Goal: Task Accomplishment & Management: Complete application form

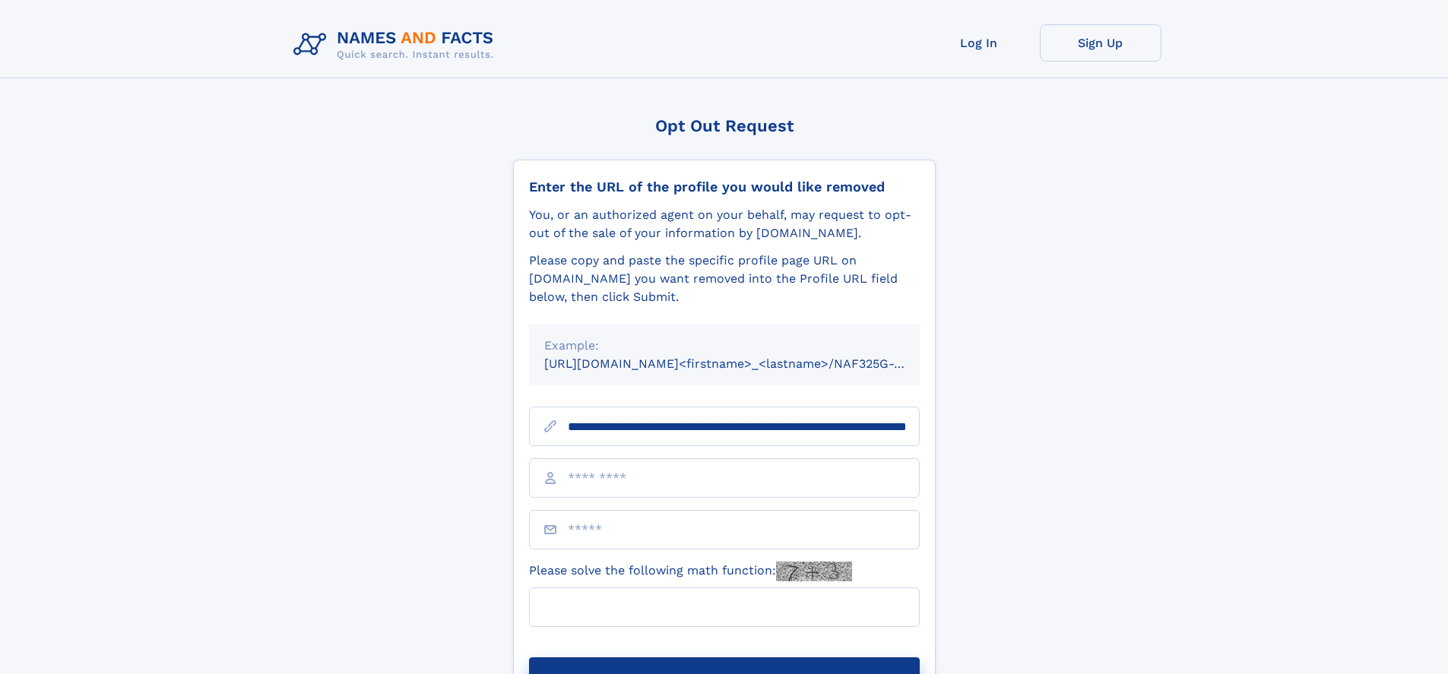
type input "**********"
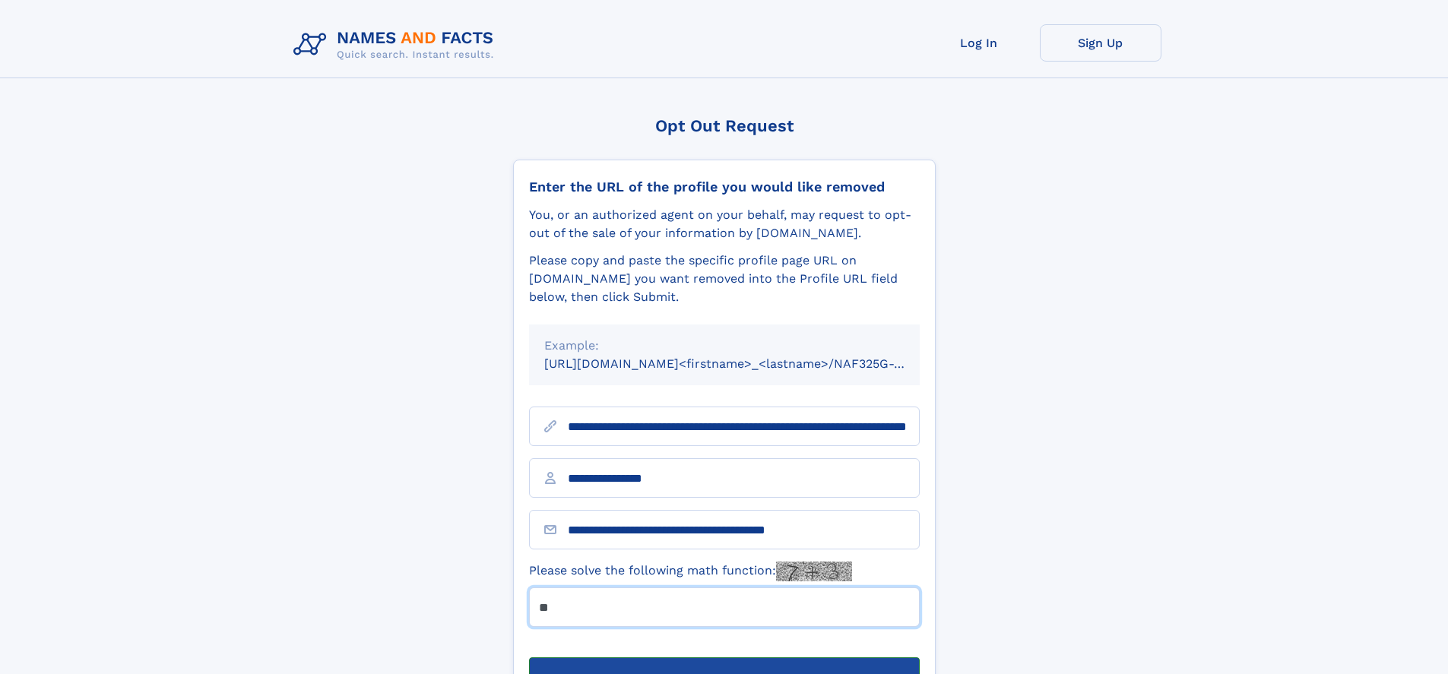
type input "**"
click at [723, 657] on button "Submit Opt Out Request" at bounding box center [724, 681] width 391 height 49
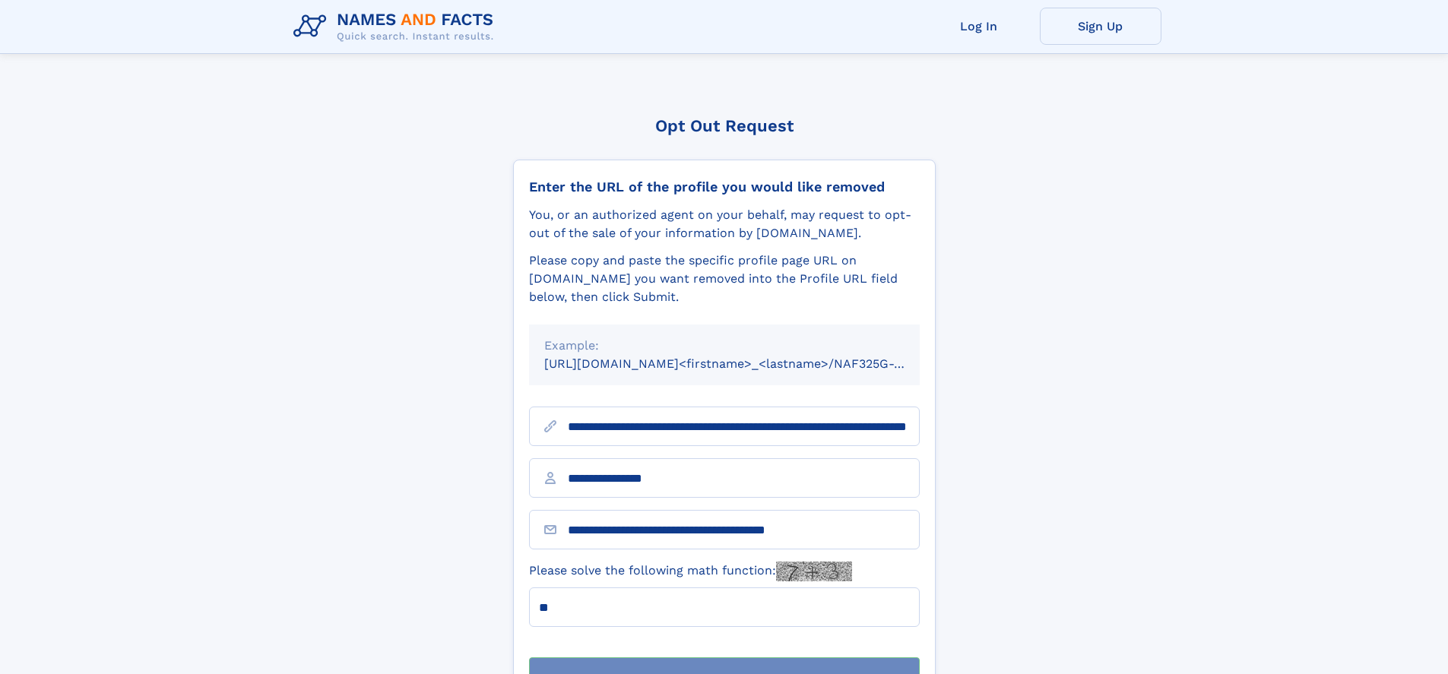
scroll to position [49, 0]
